Goal: Task Accomplishment & Management: Use online tool/utility

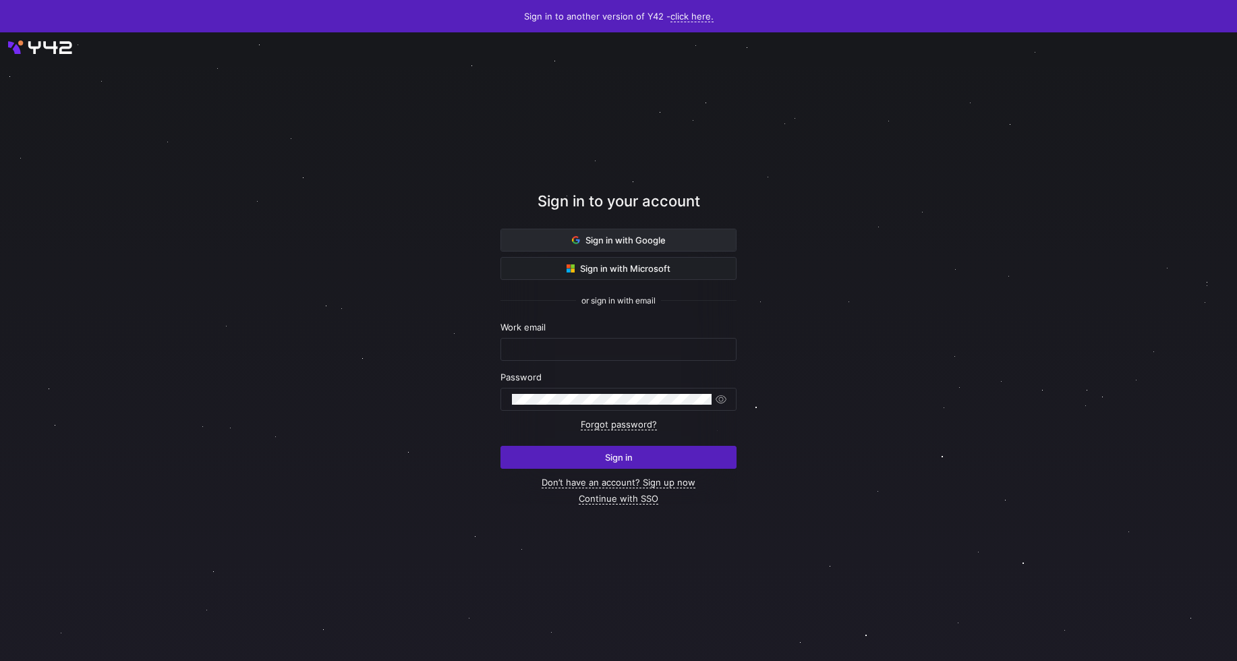
click at [721, 231] on span at bounding box center [618, 240] width 235 height 22
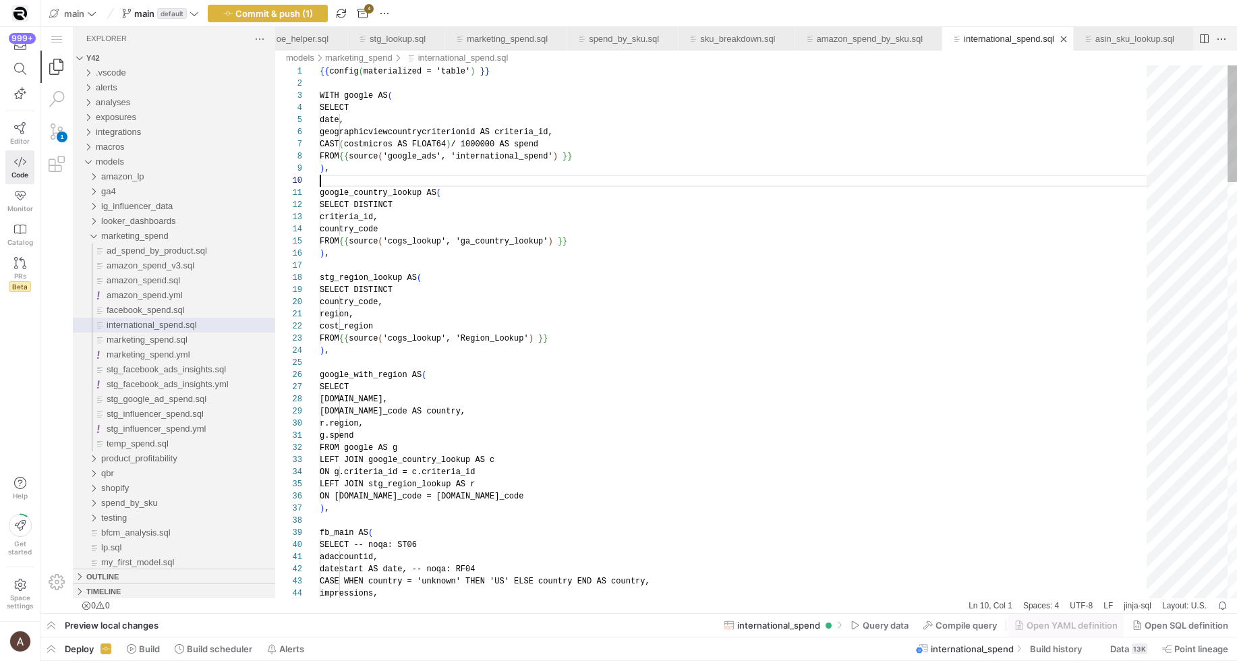
scroll to position [109, 0]
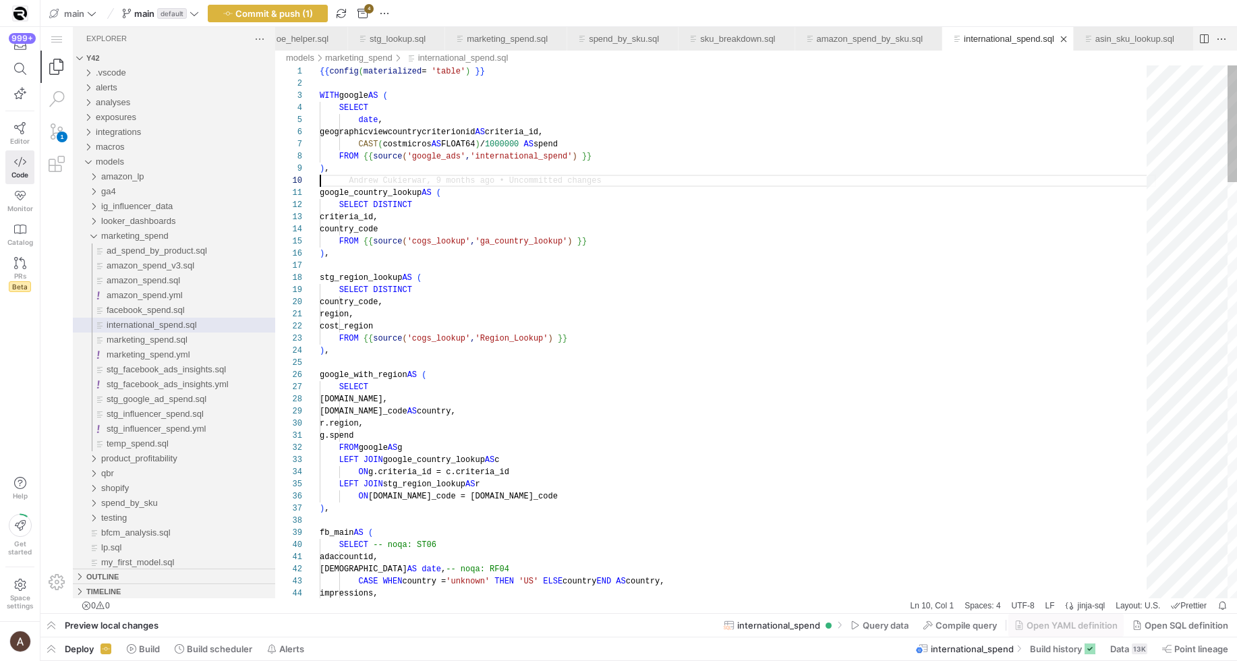
type textarea "google_country_lookup AS ( SELECT DISTINCT criteria_id, country_code FROM {{ so…"
